Goal: Task Accomplishment & Management: Book appointment/travel/reservation

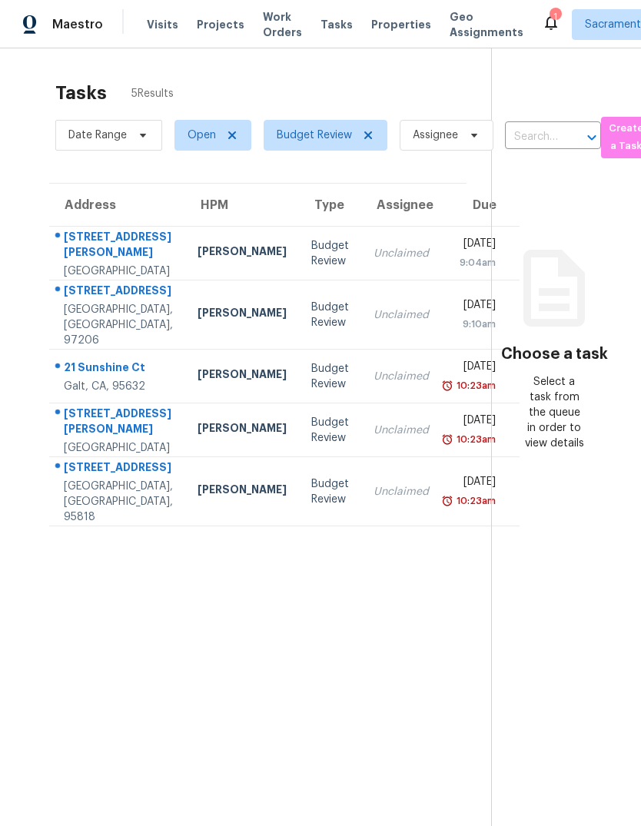
click at [379, 20] on span "Properties" at bounding box center [401, 24] width 60 height 15
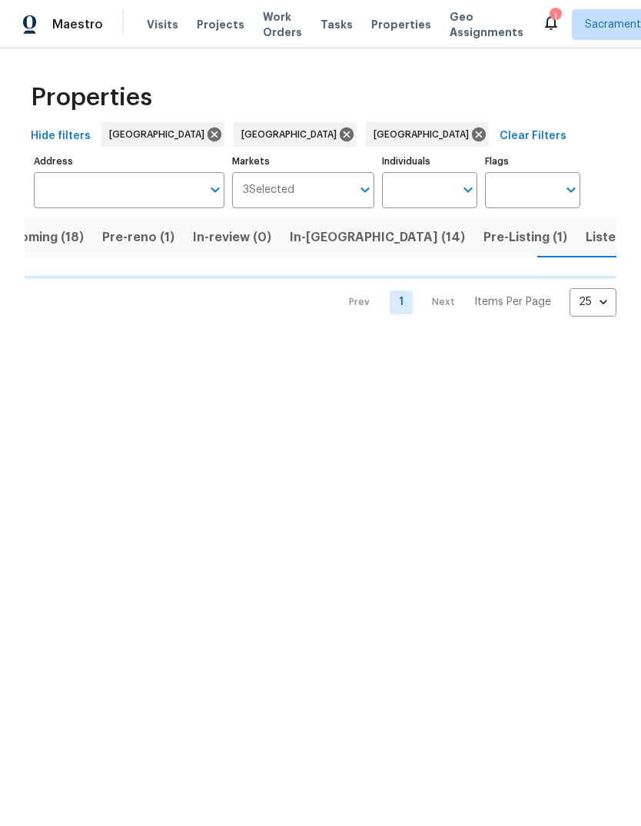
scroll to position [0, 42]
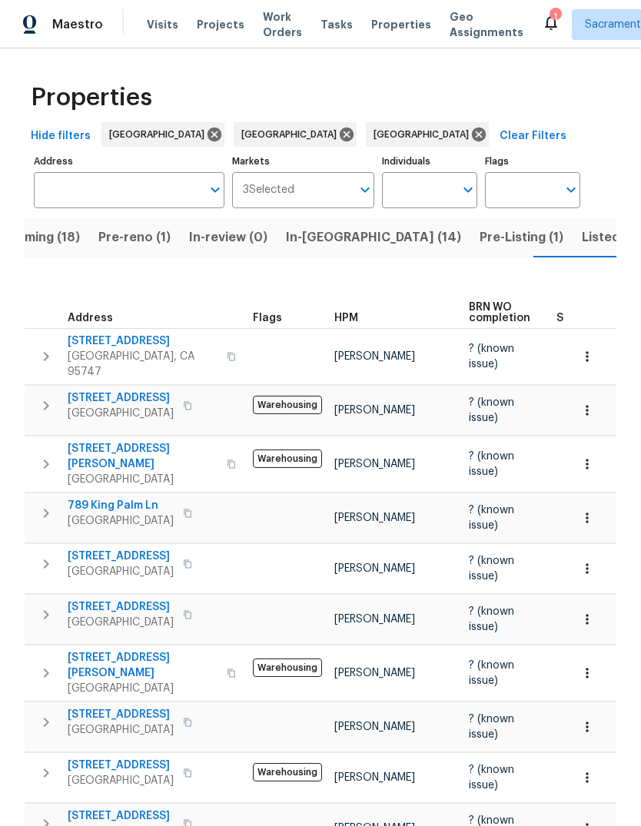
click at [582, 237] on span "Listed (62)" at bounding box center [615, 238] width 66 height 22
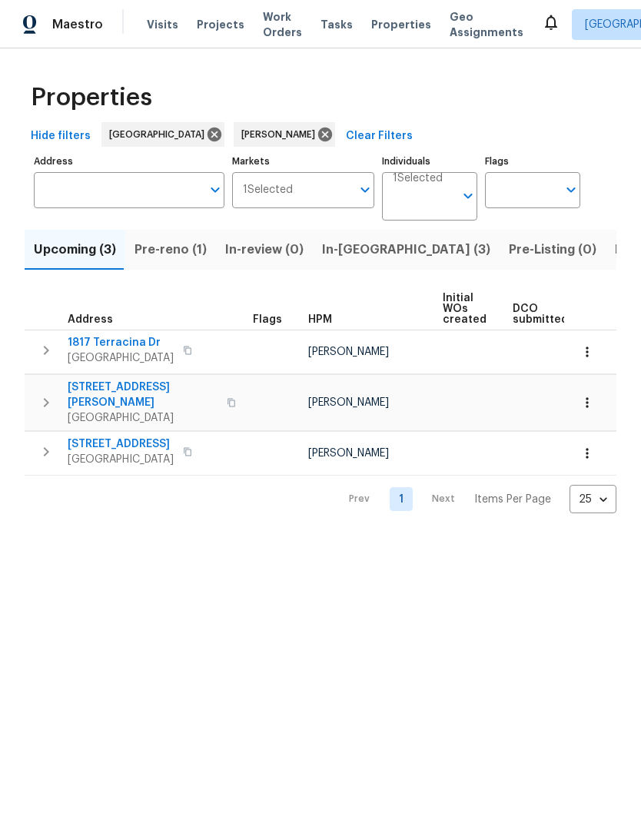
click at [615, 257] on span "Listed (12)" at bounding box center [646, 250] width 63 height 22
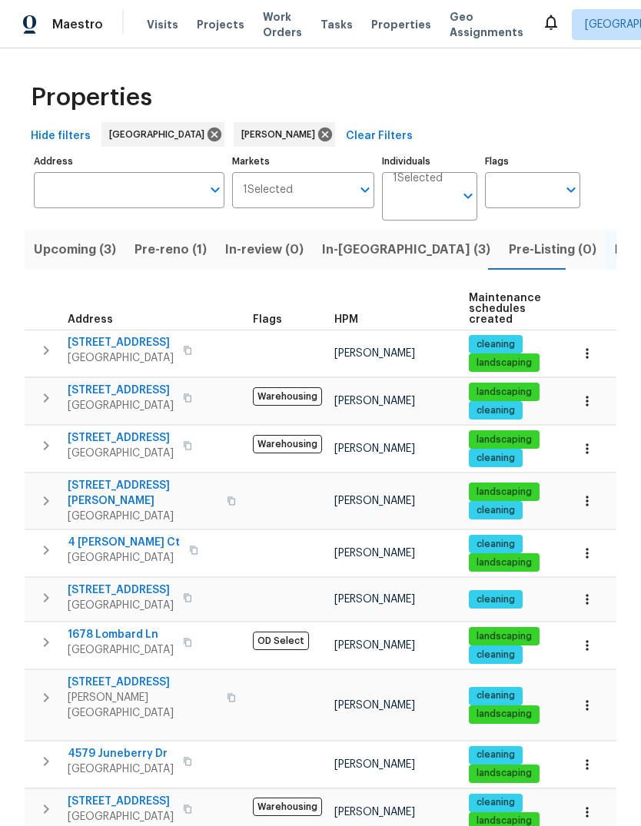
click at [44, 352] on icon "button" at bounding box center [46, 350] width 18 height 18
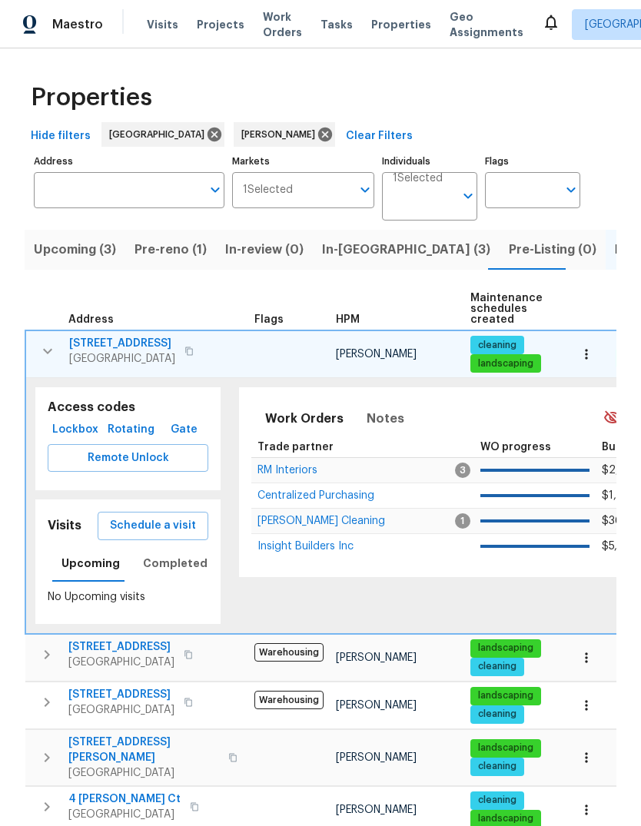
click at [183, 526] on span "Schedule a visit" at bounding box center [153, 525] width 86 height 19
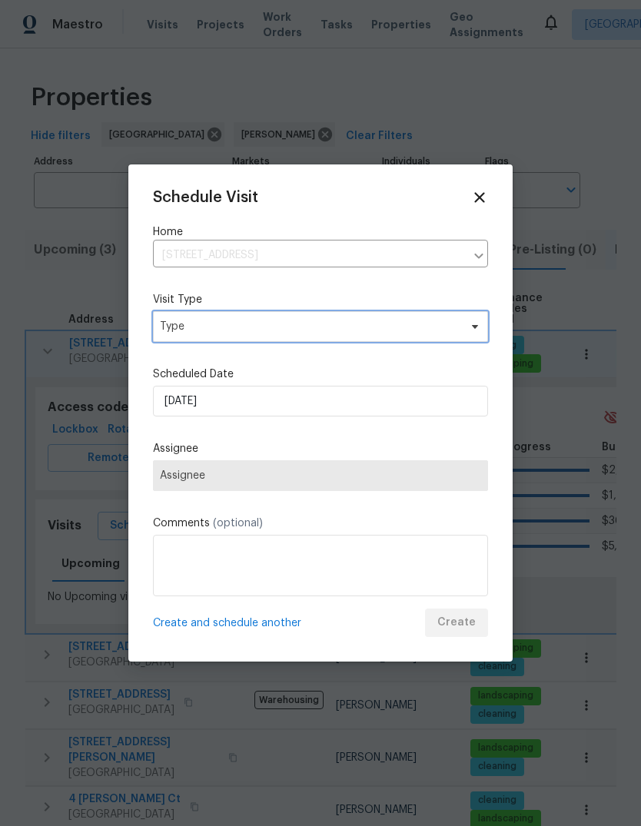
click at [337, 331] on span "Type" at bounding box center [309, 326] width 299 height 15
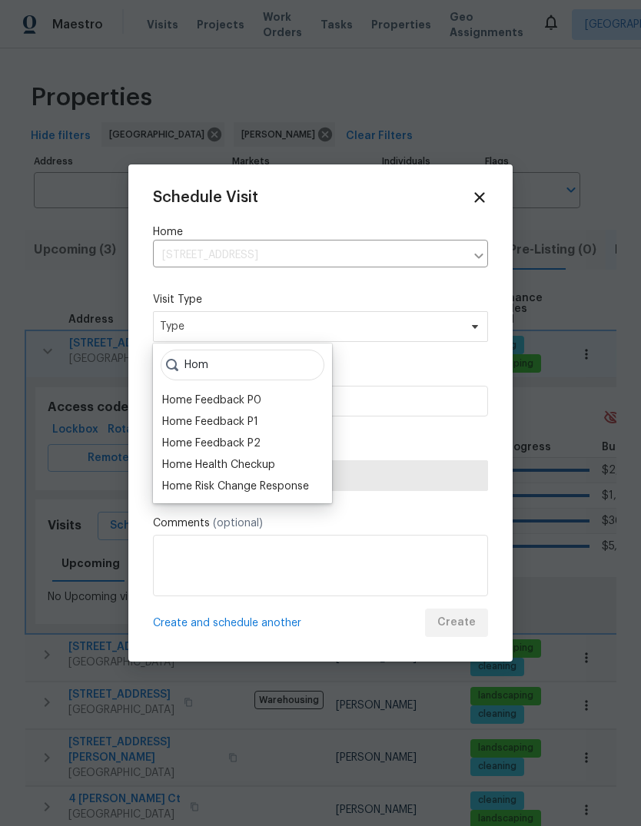
type input "Hom"
click at [264, 460] on div "Home Health Checkup" at bounding box center [218, 464] width 113 height 15
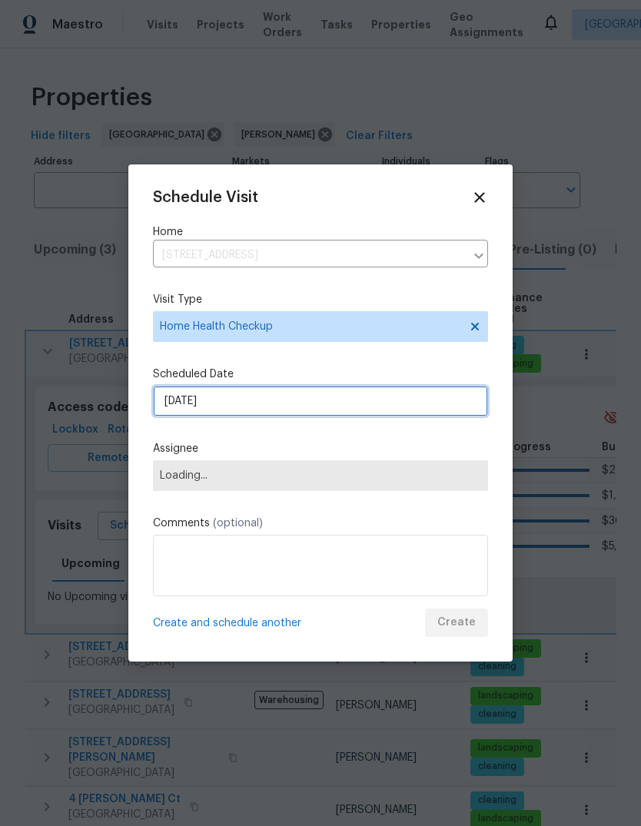
click at [420, 409] on input "[DATE]" at bounding box center [320, 401] width 335 height 31
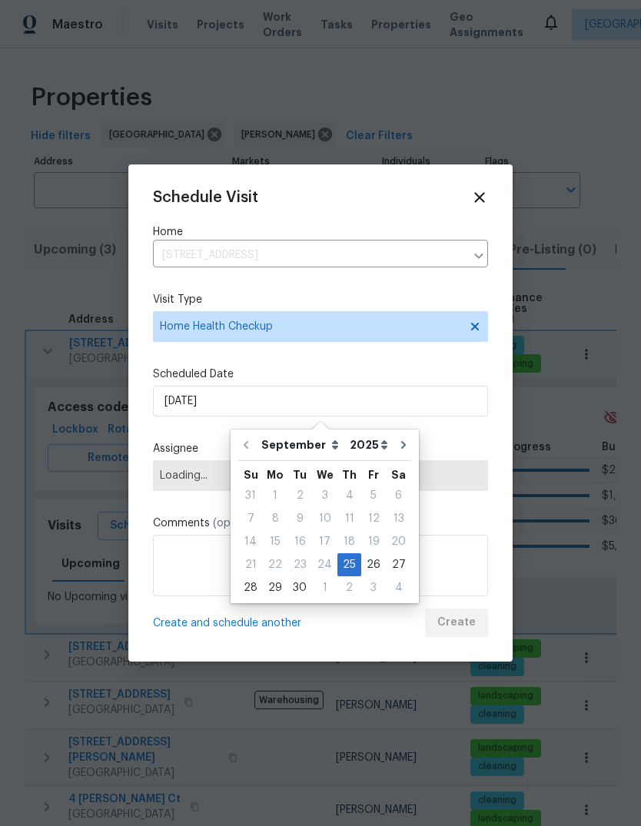
click at [521, 432] on div at bounding box center [320, 413] width 641 height 826
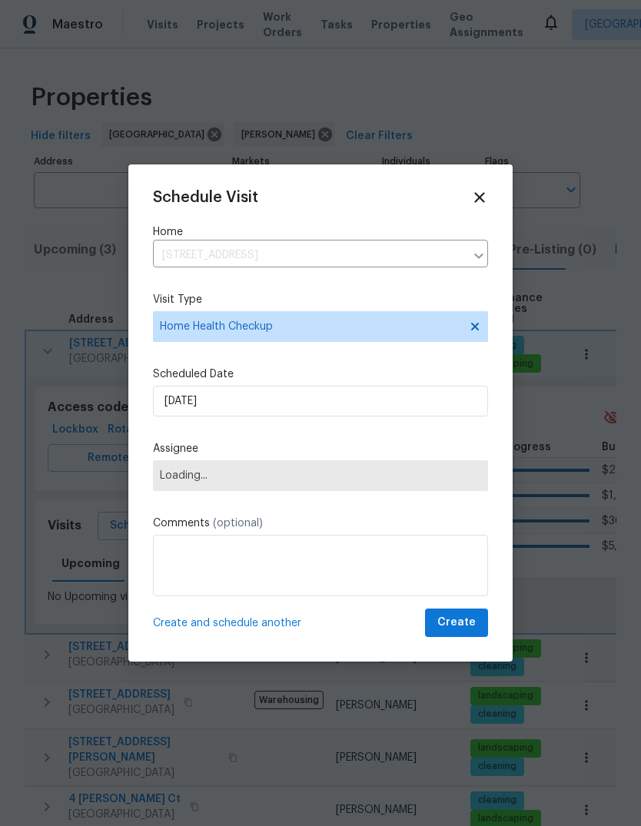
click at [416, 477] on span "Loading..." at bounding box center [320, 475] width 321 height 12
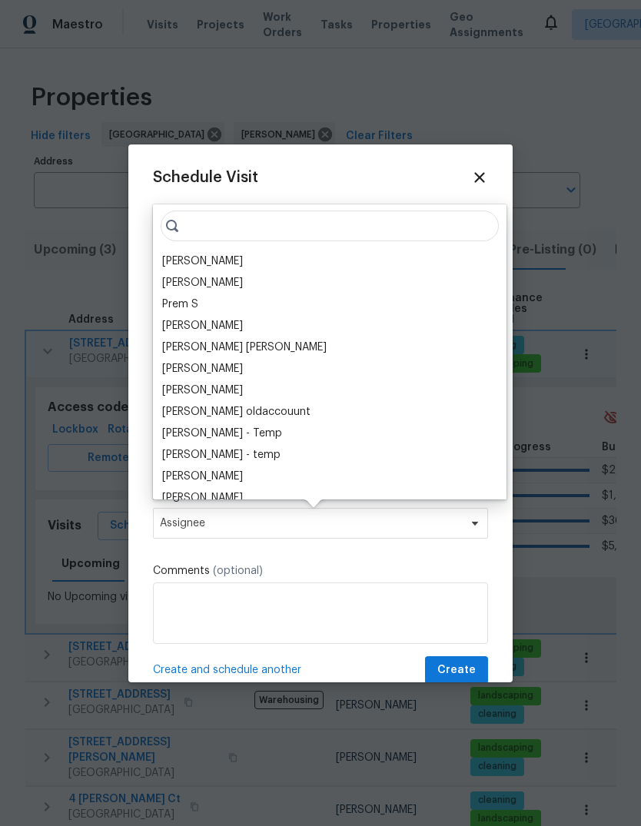
click at [257, 257] on div "[PERSON_NAME]" at bounding box center [330, 261] width 344 height 22
click at [172, 263] on div "[PERSON_NAME]" at bounding box center [202, 261] width 81 height 15
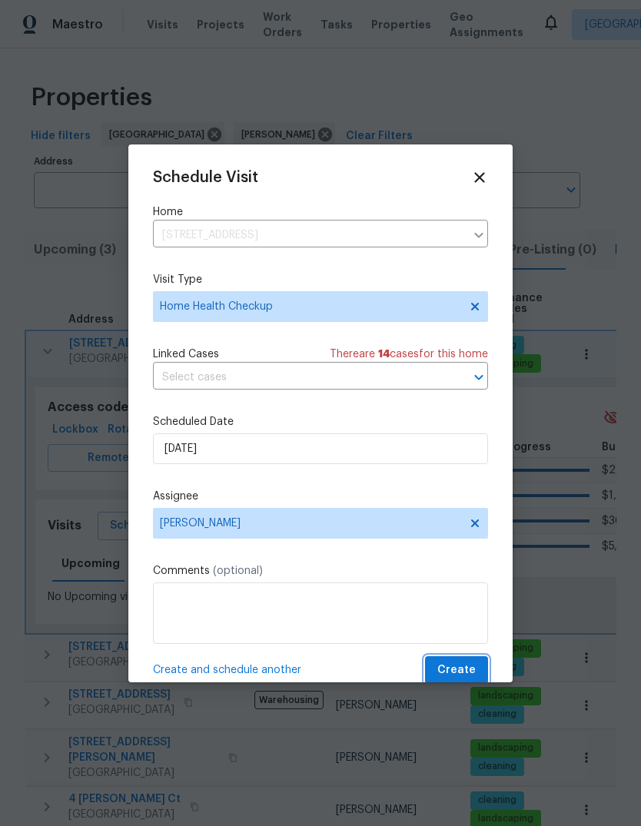
click at [468, 669] on span "Create" at bounding box center [456, 670] width 38 height 19
